Goal: Navigation & Orientation: Find specific page/section

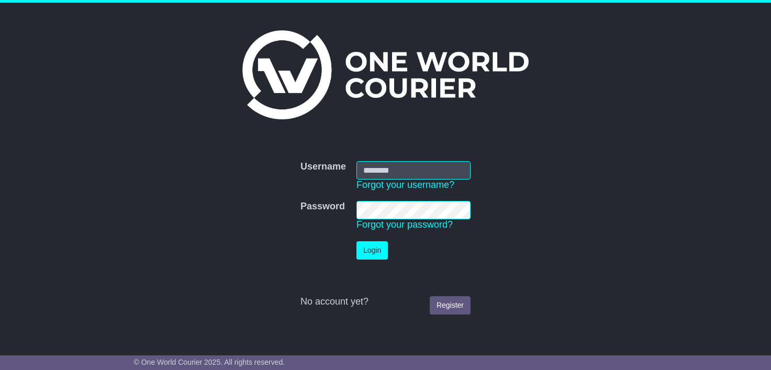
click at [398, 169] on input "Username" at bounding box center [413, 170] width 114 height 18
type input "**********"
click at [366, 245] on button "Login" at bounding box center [371, 250] width 31 height 18
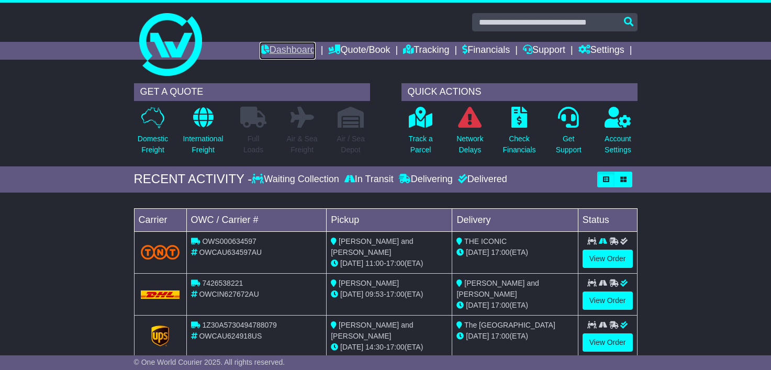
click at [287, 46] on link "Dashboard" at bounding box center [288, 51] width 56 height 18
